Goal: Task Accomplishment & Management: Use online tool/utility

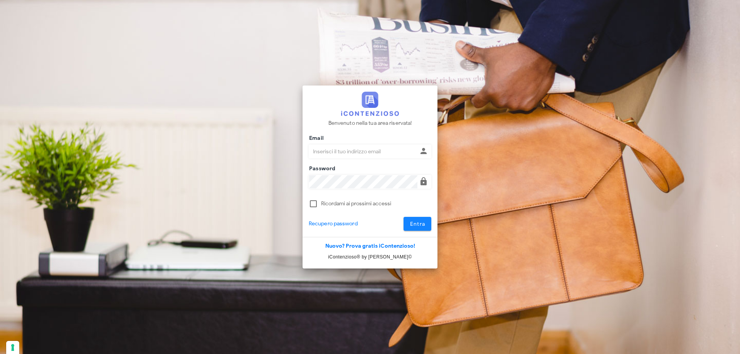
type input "[EMAIL_ADDRESS][DOMAIN_NAME]"
click at [416, 221] on span "Entra" at bounding box center [418, 224] width 16 height 7
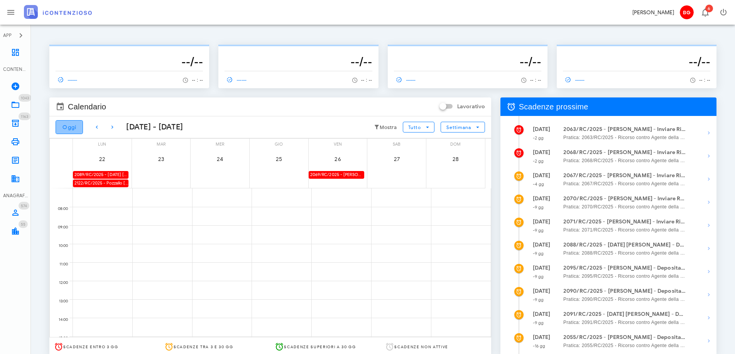
click at [70, 126] on span "Oggi" at bounding box center [69, 127] width 14 height 7
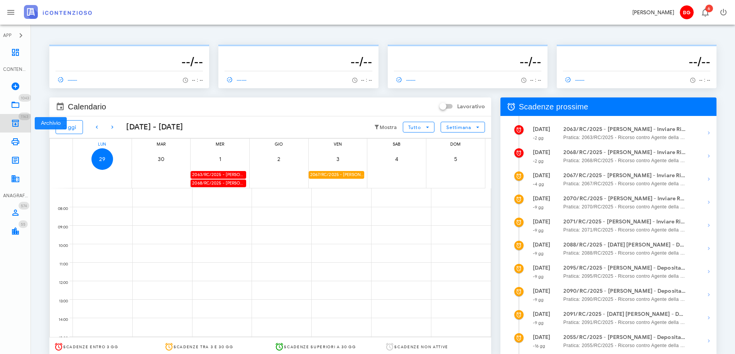
click at [19, 122] on icon at bounding box center [15, 123] width 9 height 9
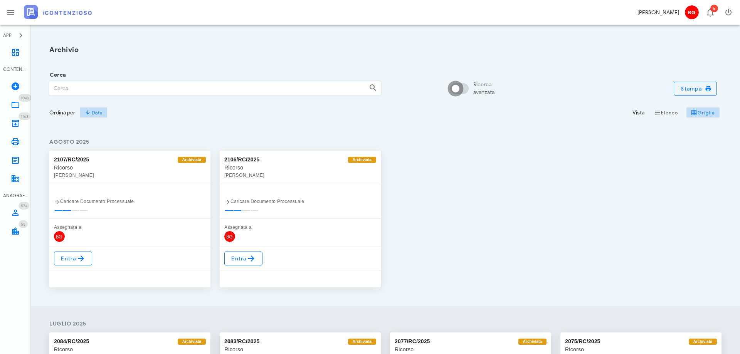
click at [453, 88] on div at bounding box center [455, 88] width 13 height 13
checkbox input "true"
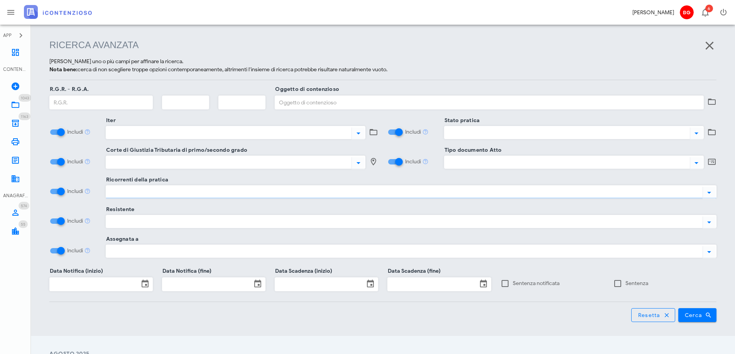
scroll to position [99, 0]
click at [199, 189] on div at bounding box center [402, 192] width 593 height 10
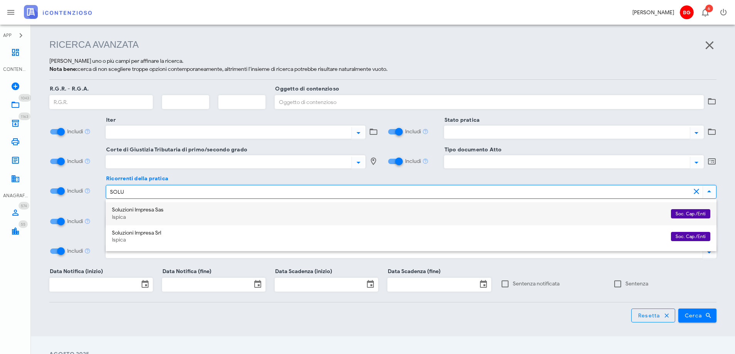
click at [200, 207] on div "Soluzioni Impresa Sas Ispica" at bounding box center [388, 213] width 553 height 23
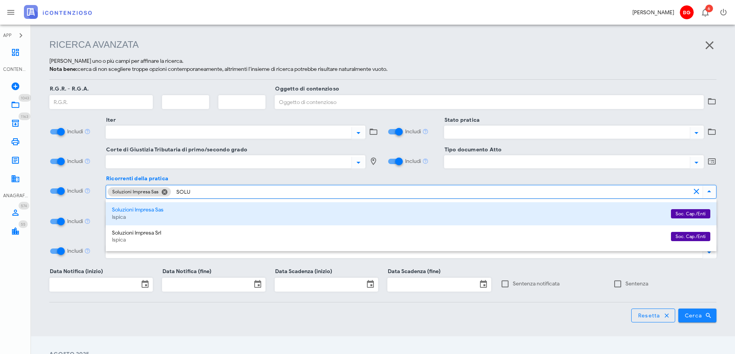
type input "SOLU"
click at [692, 320] on button "Cerca" at bounding box center [697, 316] width 39 height 14
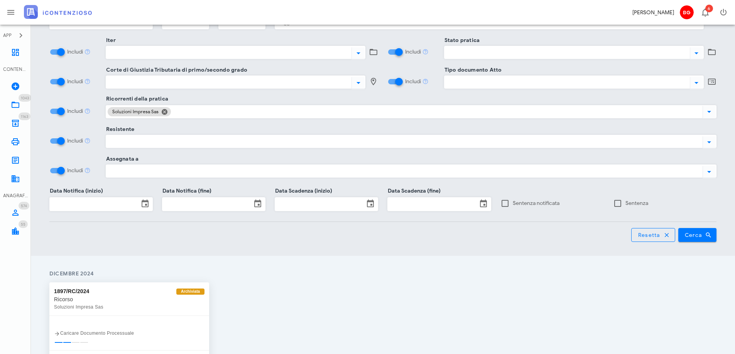
scroll to position [64, 0]
